Goal: Task Accomplishment & Management: Complete application form

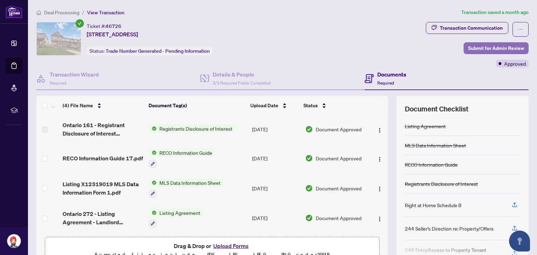
click at [500, 51] on span "Submit for Admin Review" at bounding box center [497, 48] width 56 height 11
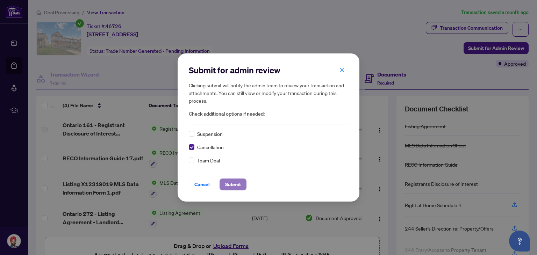
click at [233, 183] on span "Submit" at bounding box center [233, 184] width 16 height 11
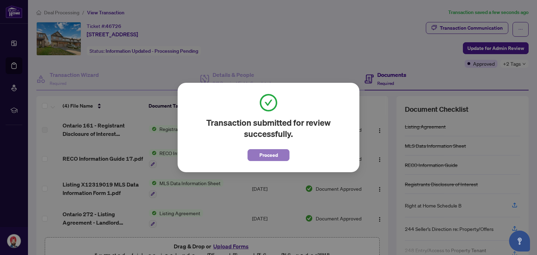
click at [270, 159] on span "Proceed" at bounding box center [269, 155] width 19 height 11
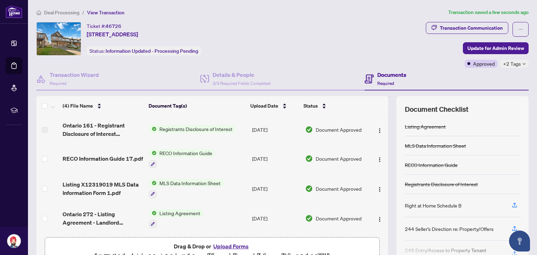
click at [236, 246] on button "Upload Forms" at bounding box center [231, 246] width 40 height 9
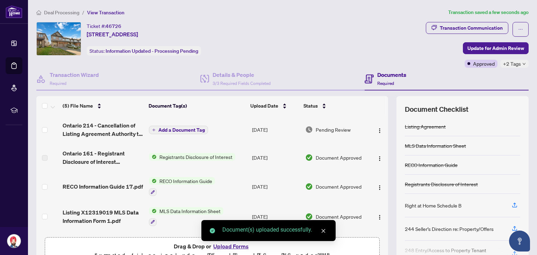
scroll to position [1, 0]
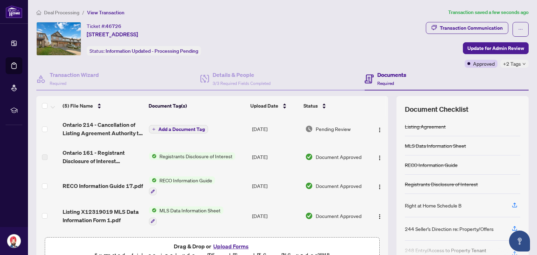
click at [181, 128] on span "Add a Document Tag" at bounding box center [182, 129] width 47 height 5
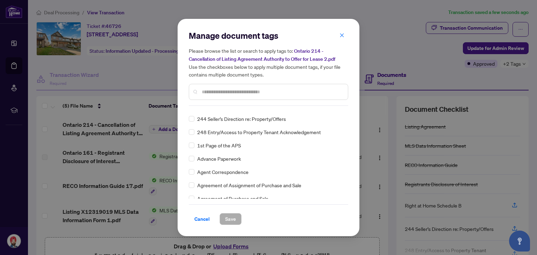
scroll to position [0, 0]
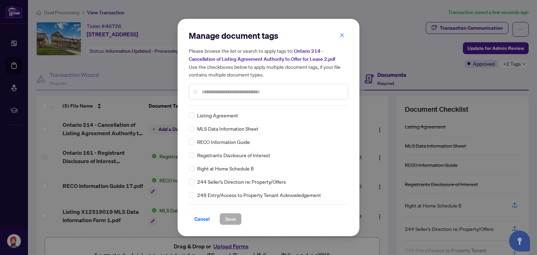
click at [225, 90] on input "text" at bounding box center [272, 92] width 141 height 8
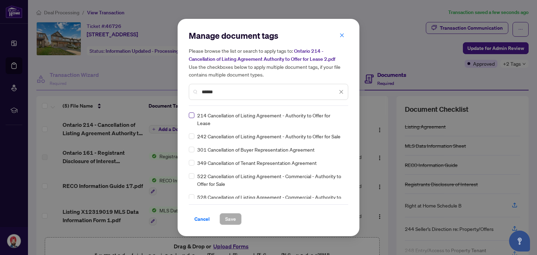
type input "******"
click at [232, 217] on span "Save" at bounding box center [230, 219] width 11 height 11
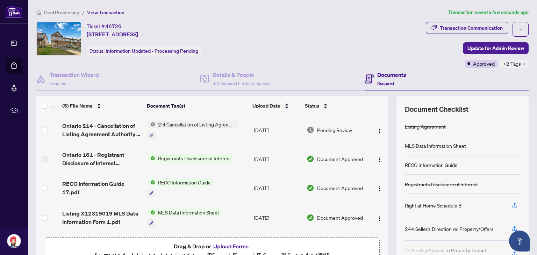
click at [233, 217] on td "MLS Data Information Sheet" at bounding box center [198, 218] width 106 height 30
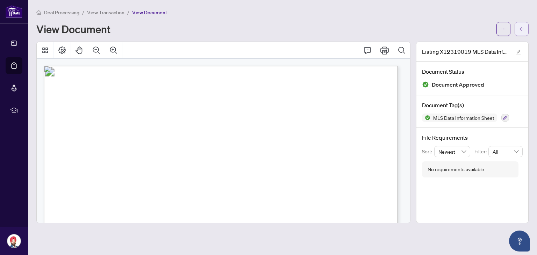
click at [519, 33] on button "button" at bounding box center [522, 29] width 14 height 14
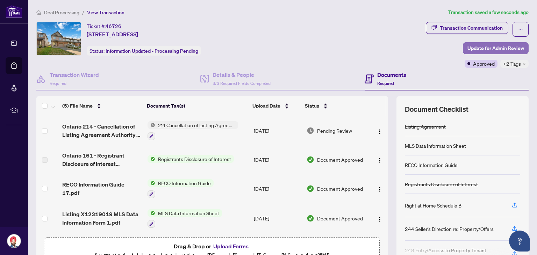
click at [494, 48] on span "Update for Admin Review" at bounding box center [496, 48] width 57 height 11
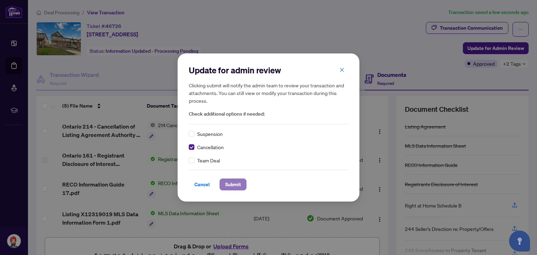
click at [229, 186] on span "Submit" at bounding box center [233, 184] width 16 height 11
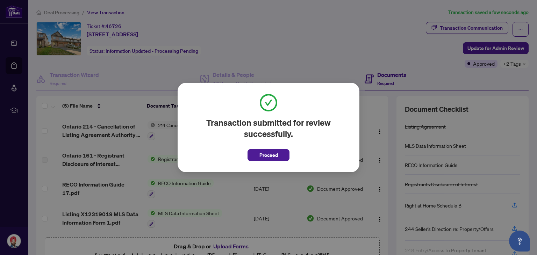
click at [359, 42] on div "Transaction submitted for review successfully. Proceed Cancel OK" at bounding box center [268, 127] width 537 height 255
click at [285, 156] on button "Proceed" at bounding box center [269, 155] width 42 height 12
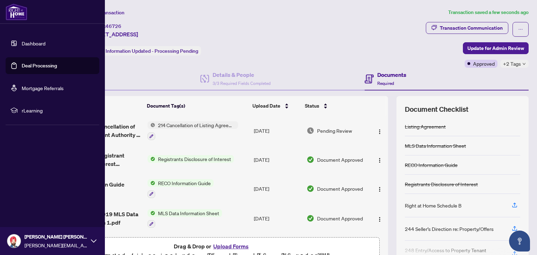
click at [32, 44] on link "Dashboard" at bounding box center [34, 43] width 24 height 6
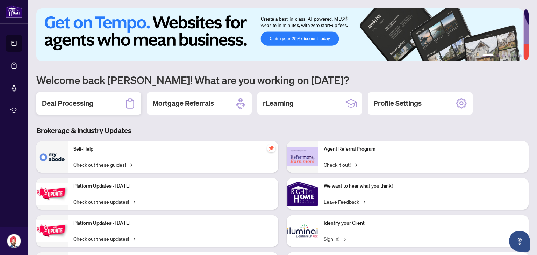
click at [113, 98] on div "Deal Processing" at bounding box center [88, 103] width 105 height 22
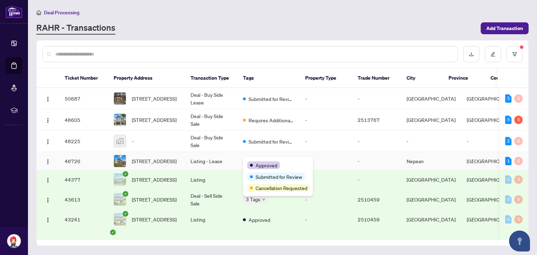
click at [254, 162] on div "Approved" at bounding box center [263, 166] width 33 height 8
